Goal: Information Seeking & Learning: Learn about a topic

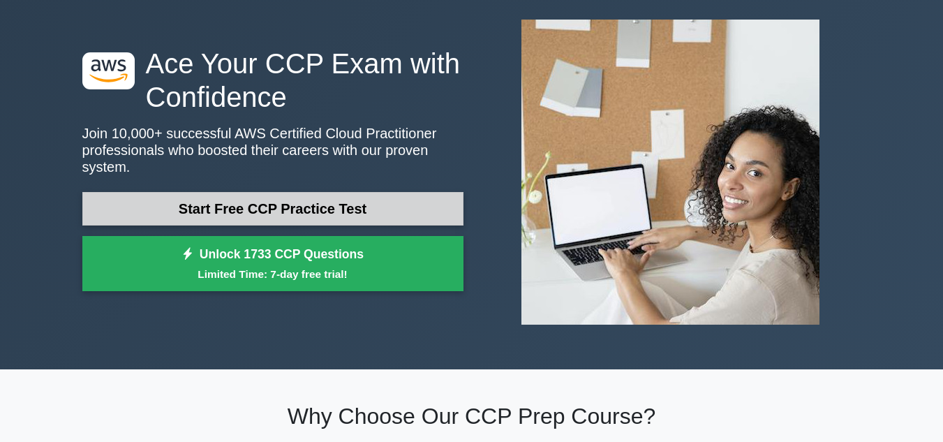
click at [268, 207] on link "Start Free CCP Practice Test" at bounding box center [272, 208] width 381 height 33
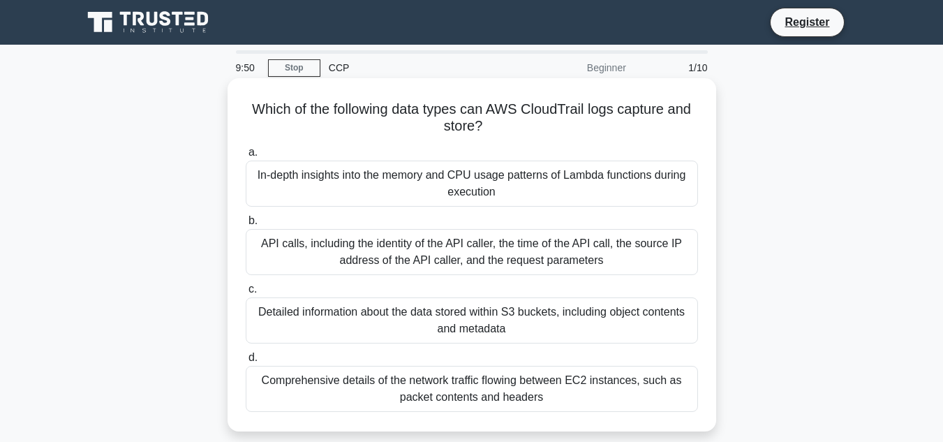
drag, startPoint x: 250, startPoint y: 106, endPoint x: 487, endPoint y: 121, distance: 237.7
click at [487, 126] on h5 "Which of the following data types can AWS CloudTrail logs capture and store? .s…" at bounding box center [471, 117] width 455 height 35
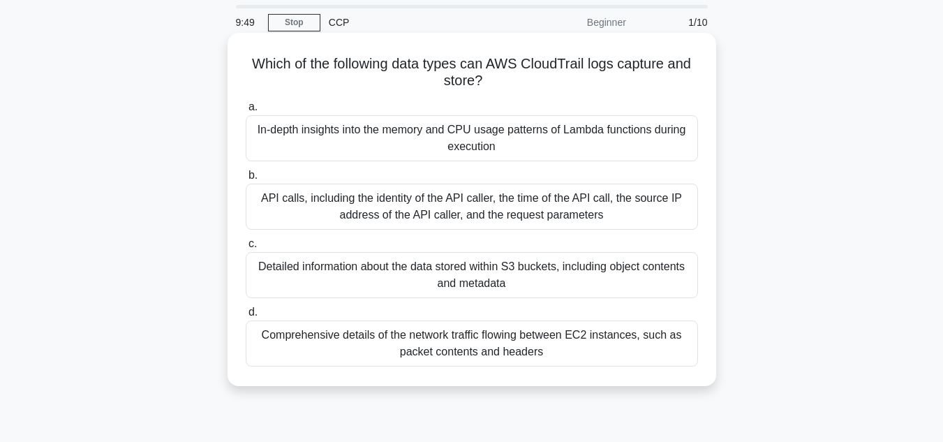
scroll to position [70, 0]
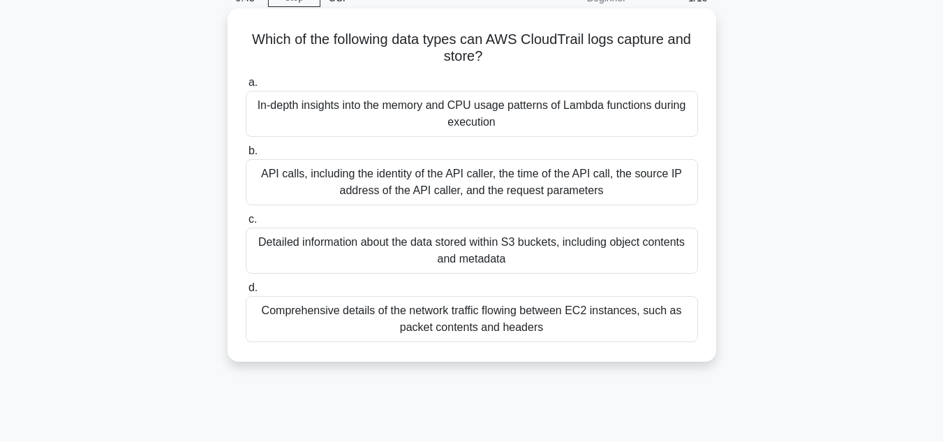
click at [355, 175] on div "API calls, including the identity of the API caller, the time of the API call, …" at bounding box center [472, 182] width 452 height 46
click at [246, 156] on input "b. API calls, including the identity of the API caller, the time of the API cal…" at bounding box center [246, 151] width 0 height 9
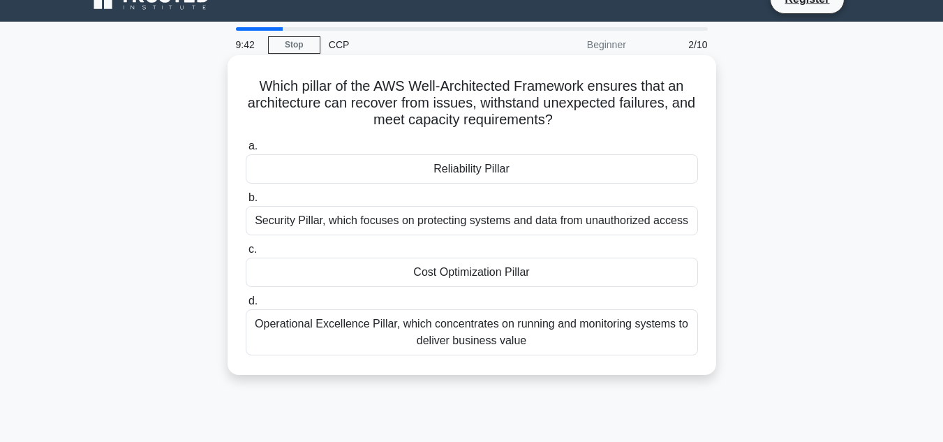
scroll to position [0, 0]
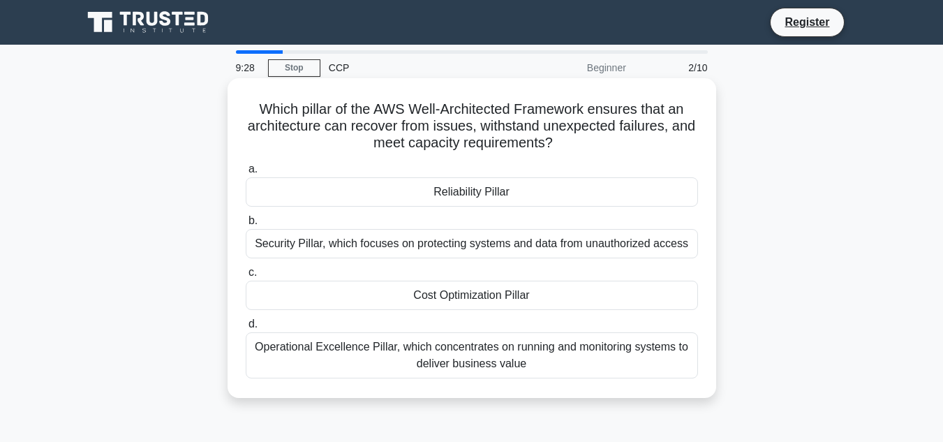
drag, startPoint x: 254, startPoint y: 110, endPoint x: 579, endPoint y: 138, distance: 326.3
click at [579, 138] on h5 "Which pillar of the AWS Well-Architected Framework ensures that an architecture…" at bounding box center [471, 126] width 455 height 52
click at [501, 186] on div "Reliability Pillar" at bounding box center [472, 191] width 452 height 29
click at [246, 174] on input "a. Reliability Pillar" at bounding box center [246, 169] width 0 height 9
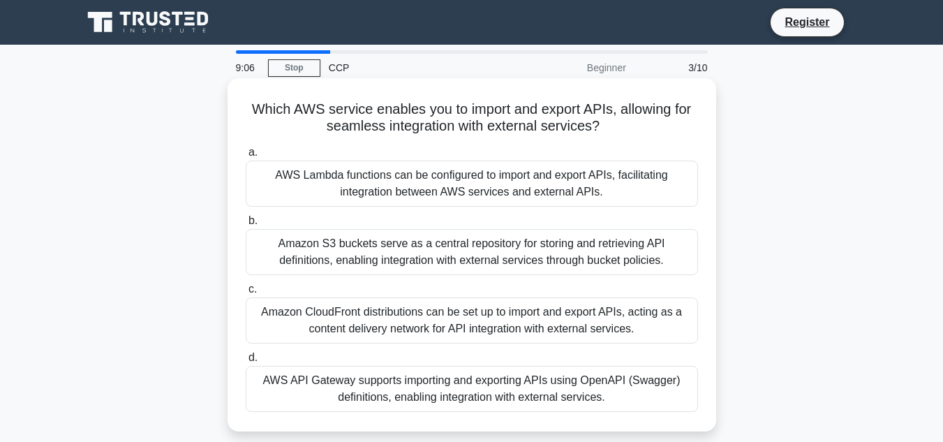
drag, startPoint x: 242, startPoint y: 107, endPoint x: 606, endPoint y: 123, distance: 363.8
click at [606, 123] on div "Which AWS service enables you to import and export APIs, allowing for seamless …" at bounding box center [471, 255] width 477 height 342
click at [504, 114] on h5 "Which AWS service enables you to import and export APIs, allowing for seamless …" at bounding box center [471, 117] width 455 height 35
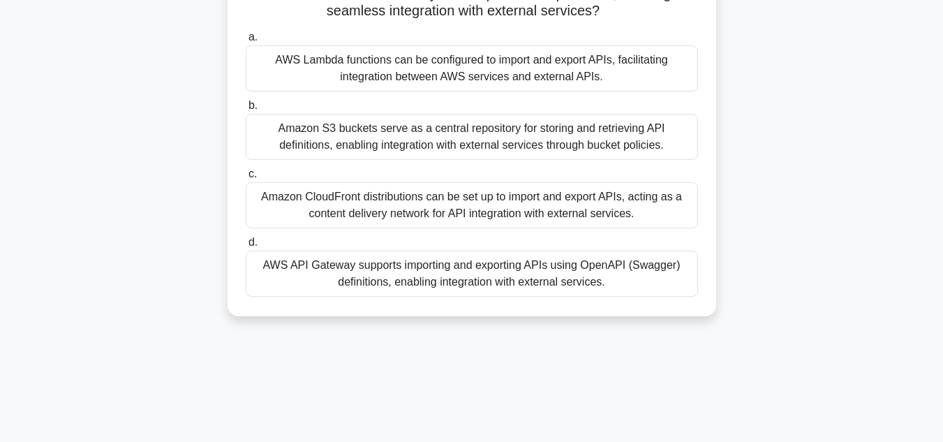
scroll to position [140, 0]
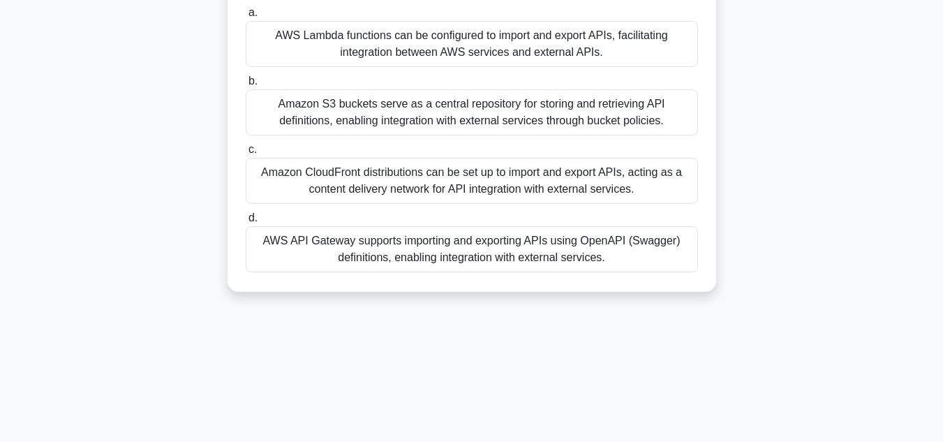
click at [422, 252] on div "AWS API Gateway supports importing and exporting APIs using OpenAPI (Swagger) d…" at bounding box center [472, 249] width 452 height 46
click at [246, 223] on input "d. AWS API Gateway supports importing and exporting APIs using OpenAPI (Swagger…" at bounding box center [246, 217] width 0 height 9
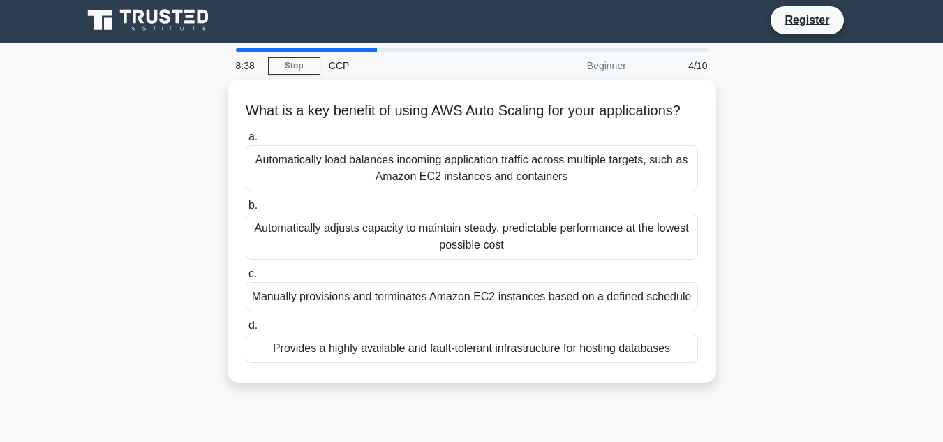
scroll to position [0, 0]
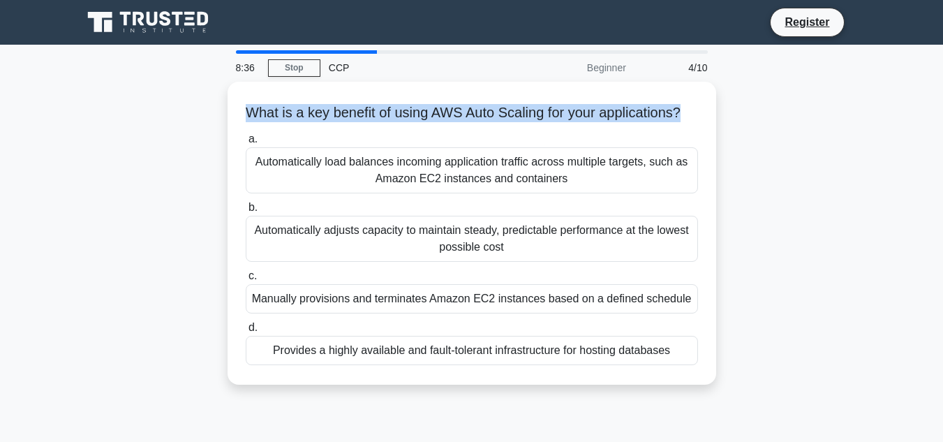
drag, startPoint x: 247, startPoint y: 109, endPoint x: 724, endPoint y: 103, distance: 477.2
click at [724, 103] on div "What is a key benefit of using AWS Auto Scaling for your applications? .spinner…" at bounding box center [471, 242] width 795 height 320
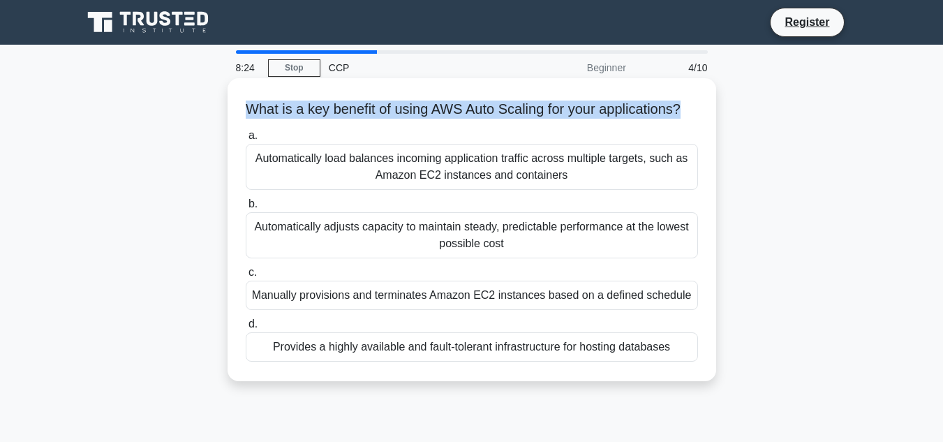
click at [535, 98] on div "What is a key benefit of using AWS Auto Scaling for your applications? .spinner…" at bounding box center [471, 230] width 477 height 292
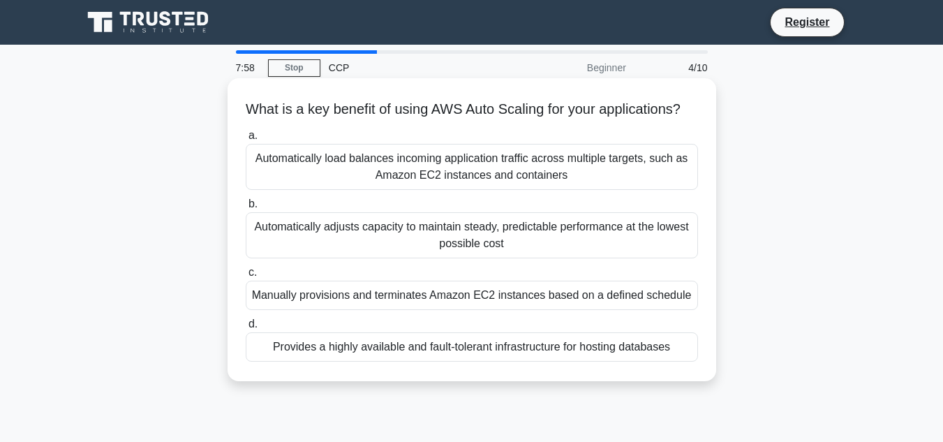
click at [557, 258] on div "Automatically adjusts capacity to maintain steady, predictable performance at t…" at bounding box center [472, 235] width 452 height 46
click at [246, 209] on input "b. Automatically adjusts capacity to maintain steady, predictable performance a…" at bounding box center [246, 204] width 0 height 9
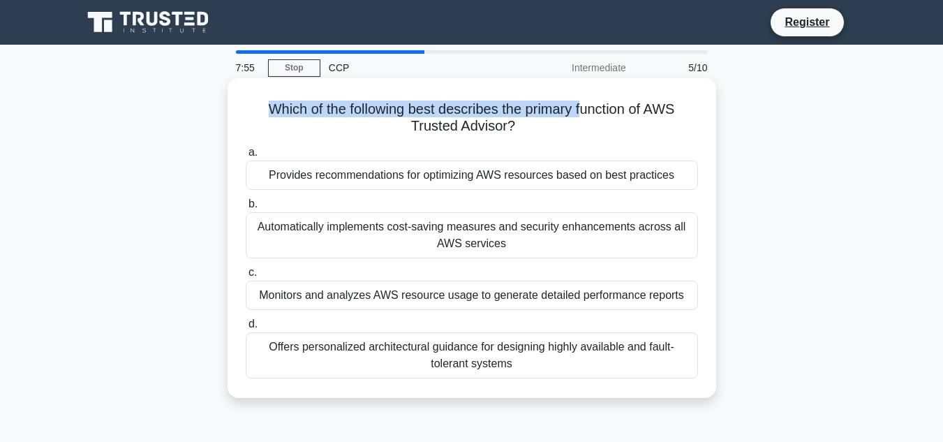
drag, startPoint x: 262, startPoint y: 107, endPoint x: 621, endPoint y: 95, distance: 359.5
click at [598, 95] on div "Which of the following best describes the primary function of AWS Trusted Advis…" at bounding box center [471, 238] width 477 height 308
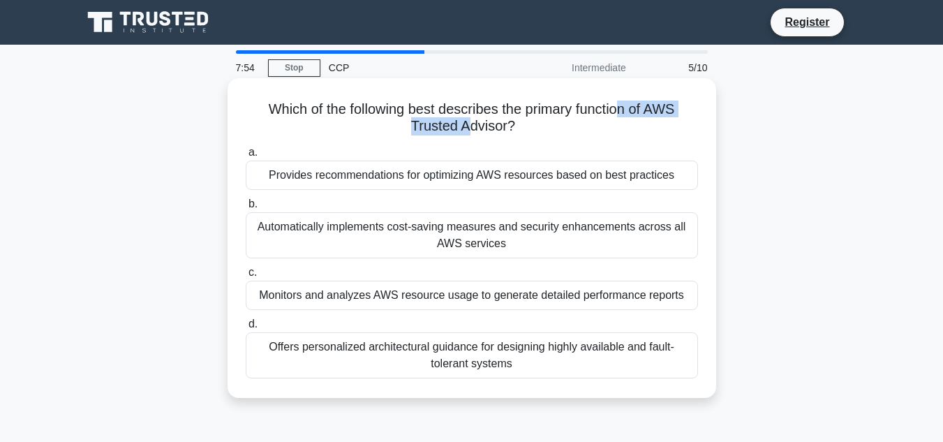
drag, startPoint x: 622, startPoint y: 95, endPoint x: 468, endPoint y: 123, distance: 156.1
click at [468, 123] on div "Which of the following best describes the primary function of AWS Trusted Advis…" at bounding box center [471, 238] width 477 height 308
click at [342, 112] on h5 "Which of the following best describes the primary function of AWS Trusted Advis…" at bounding box center [471, 117] width 455 height 35
click at [478, 175] on div "Provides recommendations for optimizing AWS resources based on best practices" at bounding box center [472, 174] width 452 height 29
click at [246, 157] on input "a. Provides recommendations for optimizing AWS resources based on best practices" at bounding box center [246, 152] width 0 height 9
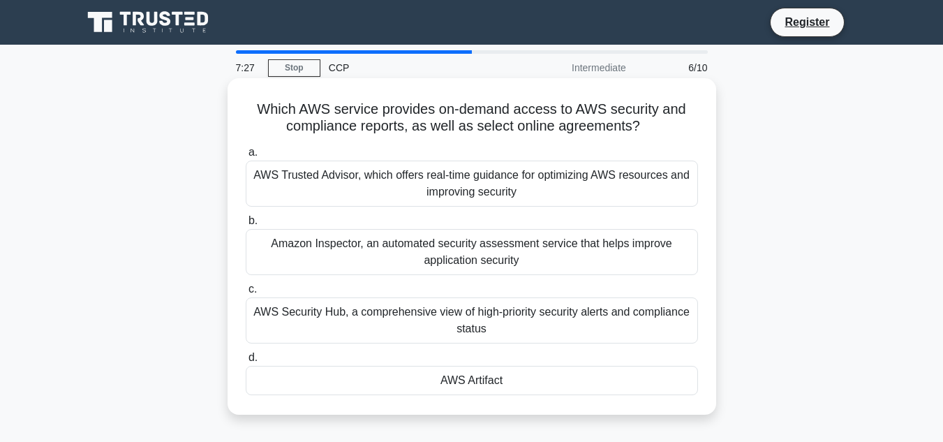
drag, startPoint x: 250, startPoint y: 101, endPoint x: 640, endPoint y: 130, distance: 391.8
click at [640, 130] on h5 "Which AWS service provides on-demand access to AWS security and compliance repo…" at bounding box center [471, 117] width 455 height 35
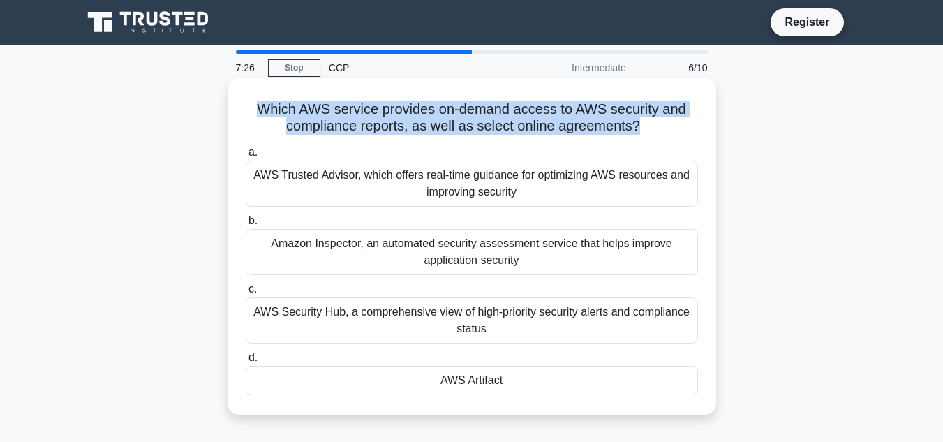
click at [580, 128] on h5 "Which AWS service provides on-demand access to AWS security and compliance repo…" at bounding box center [471, 117] width 455 height 35
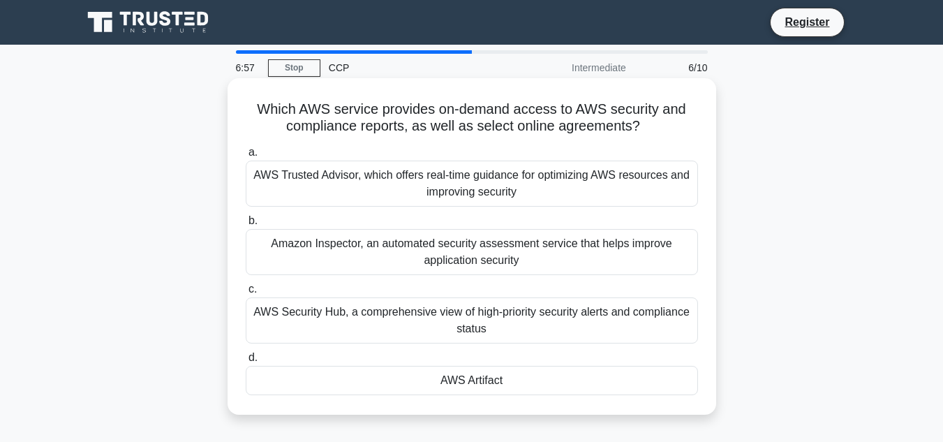
click at [427, 253] on div "Amazon Inspector, an automated security assessment service that helps improve a…" at bounding box center [472, 252] width 452 height 46
click at [246, 225] on input "b. Amazon Inspector, an automated security assessment service that helps improv…" at bounding box center [246, 220] width 0 height 9
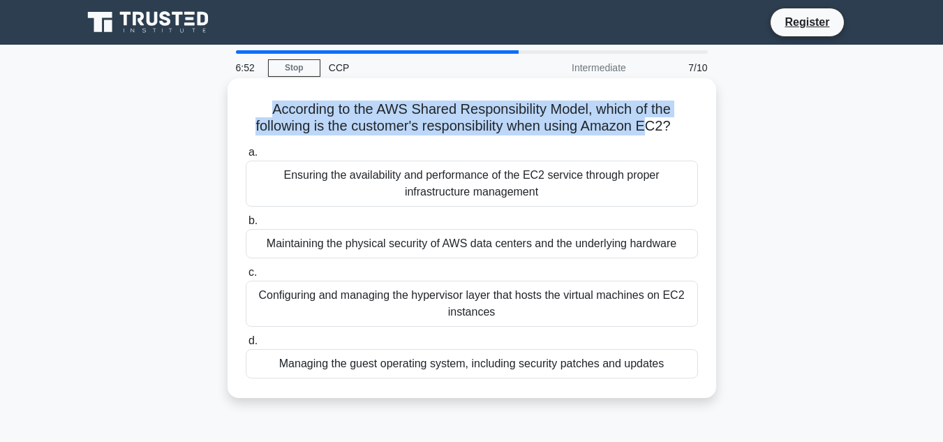
drag, startPoint x: 267, startPoint y: 106, endPoint x: 653, endPoint y: 128, distance: 387.1
click at [653, 128] on h5 "According to the AWS Shared Responsibility Model, which of the following is the…" at bounding box center [471, 117] width 455 height 35
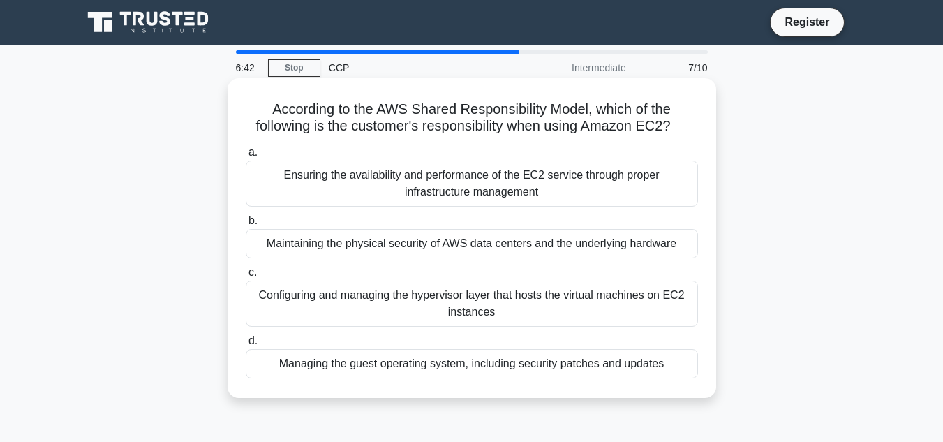
click at [479, 370] on div "Managing the guest operating system, including security patches and updates" at bounding box center [472, 363] width 452 height 29
click at [246, 345] on input "d. Managing the guest operating system, including security patches and updates" at bounding box center [246, 340] width 0 height 9
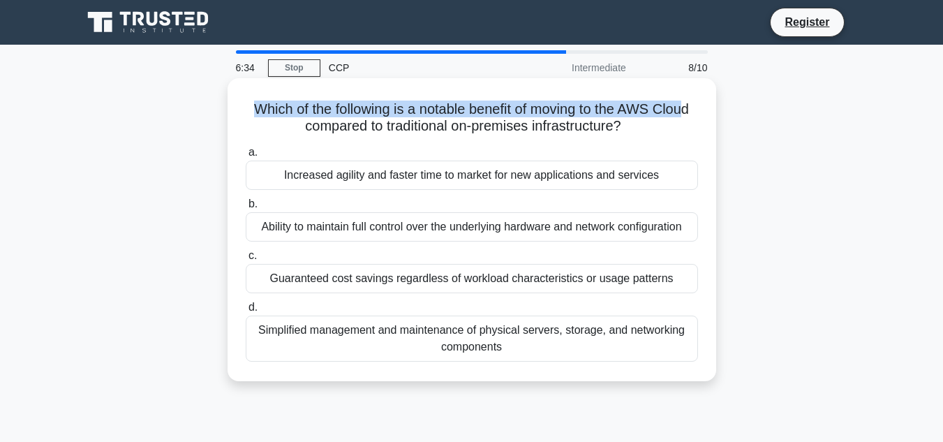
drag, startPoint x: 243, startPoint y: 102, endPoint x: 688, endPoint y: 111, distance: 444.5
click at [690, 111] on h5 "Which of the following is a notable benefit of moving to the AWS Cloud compared…" at bounding box center [471, 117] width 455 height 35
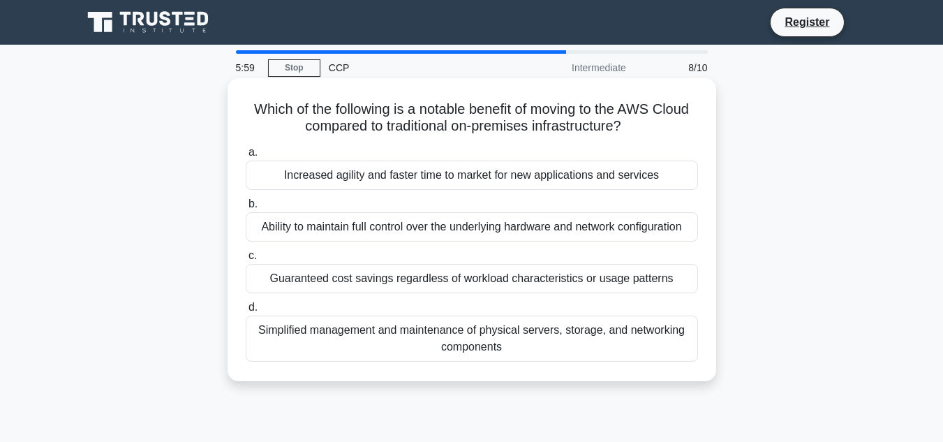
click at [472, 171] on div "Increased agility and faster time to market for new applications and services" at bounding box center [472, 174] width 452 height 29
click at [246, 157] on input "a. Increased agility and faster time to market for new applications and services" at bounding box center [246, 152] width 0 height 9
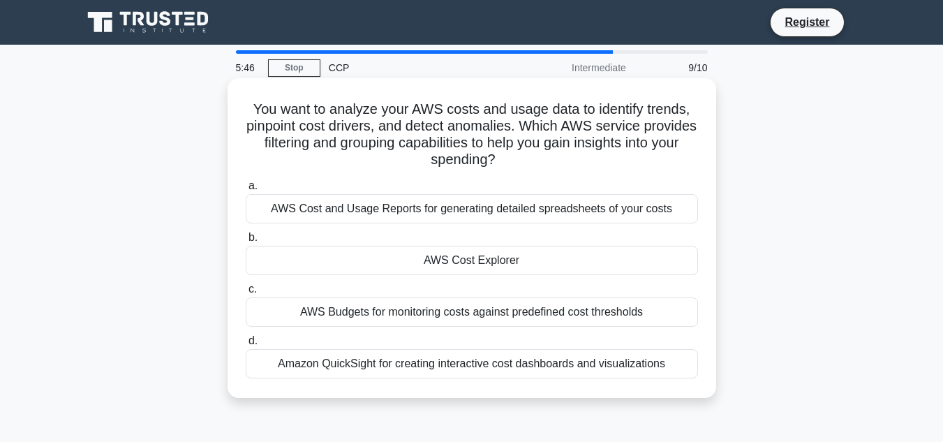
drag, startPoint x: 239, startPoint y: 108, endPoint x: 580, endPoint y: 151, distance: 343.9
click at [594, 156] on div "You want to analyze your AWS costs and usage data to identify trends, pinpoint …" at bounding box center [471, 238] width 477 height 308
click at [490, 262] on div "AWS Cost Explorer" at bounding box center [472, 260] width 452 height 29
click at [246, 242] on input "b. AWS Cost Explorer" at bounding box center [246, 237] width 0 height 9
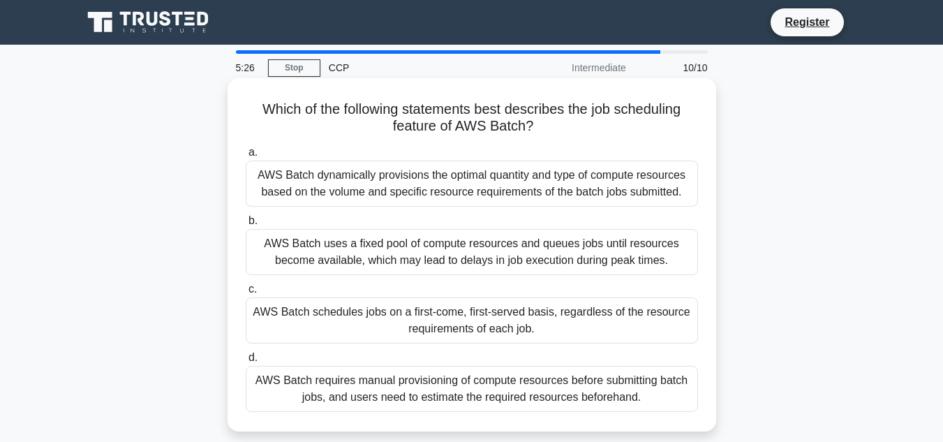
drag, startPoint x: 243, startPoint y: 100, endPoint x: 545, endPoint y: 127, distance: 303.2
click at [545, 127] on div "Which of the following statements best describes the job scheduling feature of …" at bounding box center [471, 255] width 477 height 342
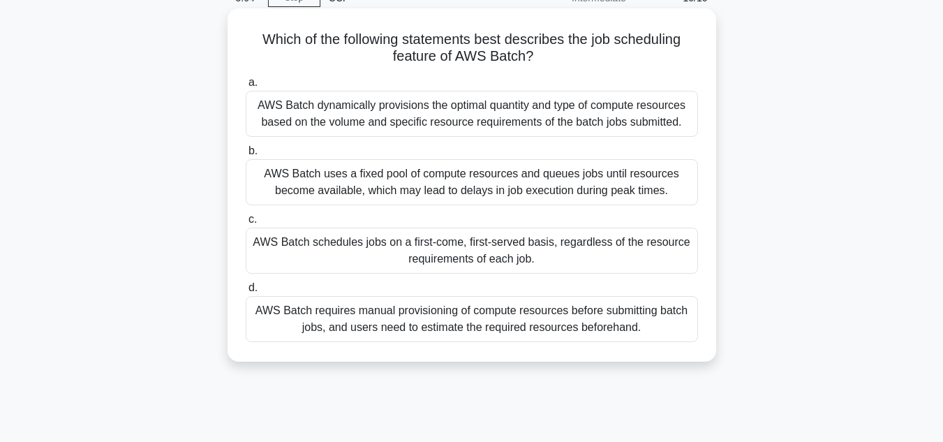
click at [387, 108] on div "AWS Batch dynamically provisions the optimal quantity and type of compute resou…" at bounding box center [472, 114] width 452 height 46
click at [246, 87] on input "a. AWS Batch dynamically provisions the optimal quantity and type of compute re…" at bounding box center [246, 82] width 0 height 9
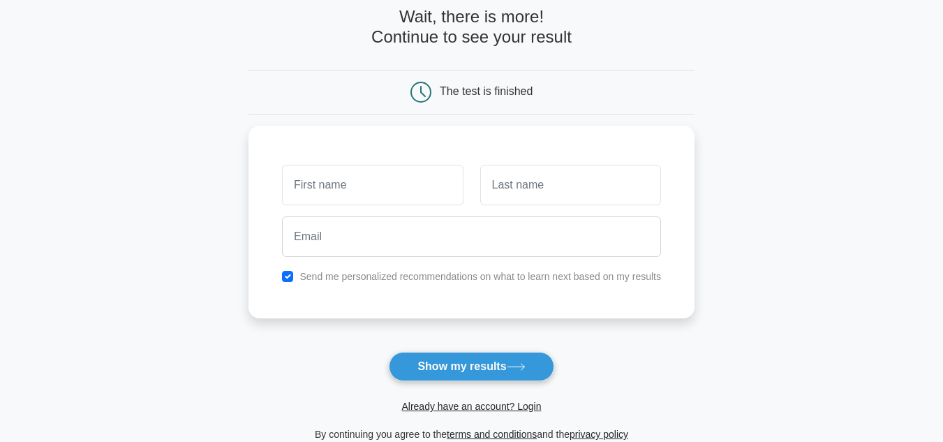
scroll to position [70, 0]
